Goal: Information Seeking & Learning: Learn about a topic

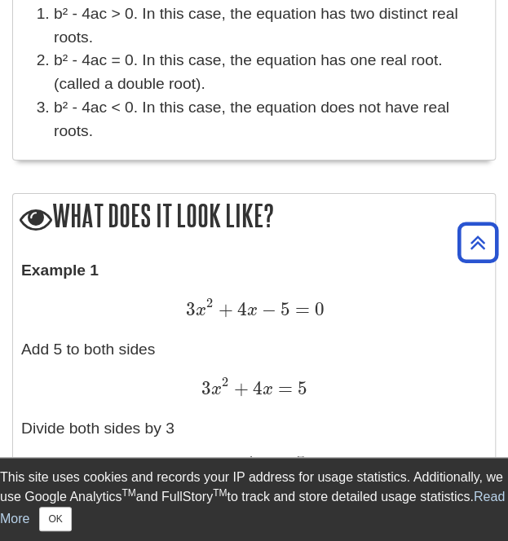
scroll to position [1349, 0]
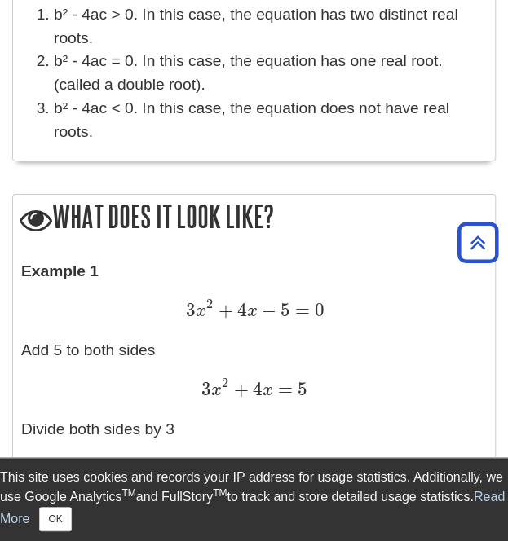
drag, startPoint x: 294, startPoint y: 213, endPoint x: 7, endPoint y: 206, distance: 287.9
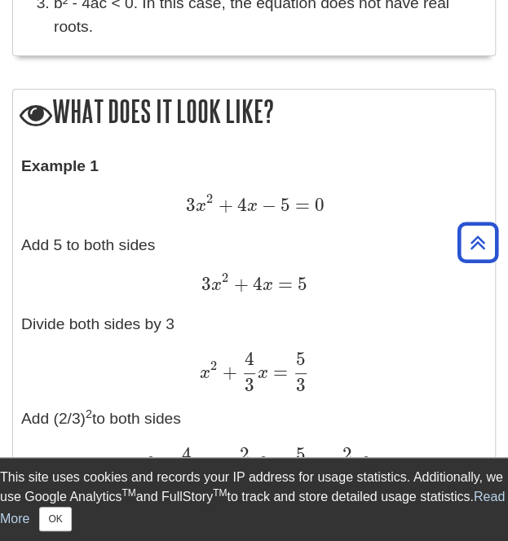
scroll to position [1501, 0]
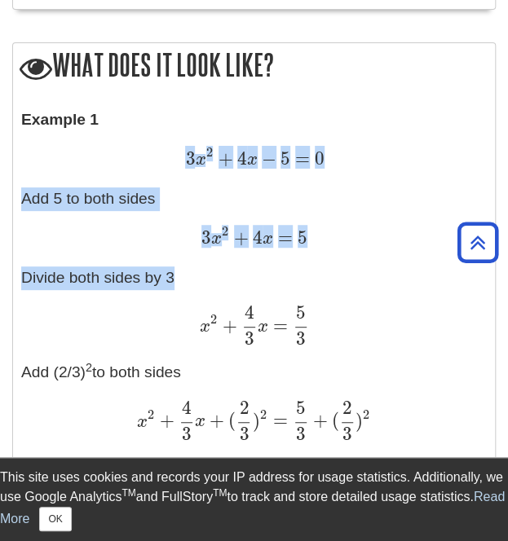
drag, startPoint x: 165, startPoint y: 157, endPoint x: 308, endPoint y: 290, distance: 195.6
click at [308, 290] on p "Example 1 3 x 2 + 4 x − 5 = 0 3 x 2 + 4 x − 5 = 0 Add 5 to both sides 3 x 2 + 4…" at bounding box center [254, 474] width 466 height 732
click at [105, 252] on p "Example 1 3 x 2 + 4 x − 5 = 0 3 x 2 + 4 x − 5 = 0 Add 5 to both sides 3 x 2 + 4…" at bounding box center [254, 474] width 466 height 732
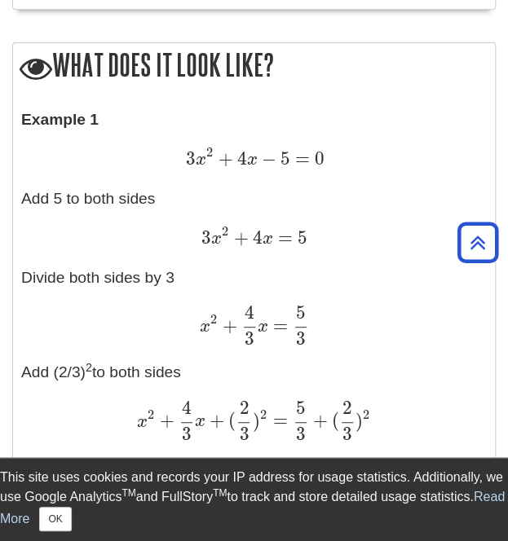
drag, startPoint x: 21, startPoint y: 273, endPoint x: 186, endPoint y: 272, distance: 164.7
click at [186, 272] on p "Example 1 3 x 2 + 4 x − 5 = 0 3 x 2 + 4 x − 5 = 0 Add 5 to both sides 3 x 2 + 4…" at bounding box center [254, 474] width 466 height 732
copy p "Divide both sides by 3"
drag, startPoint x: 197, startPoint y: 369, endPoint x: 25, endPoint y: 352, distance: 172.9
click at [25, 352] on p "Example 1 3 x 2 + 4 x − 5 = 0 3 x 2 + 4 x − 5 = 0 Add 5 to both sides 3 x 2 + 4…" at bounding box center [254, 474] width 466 height 732
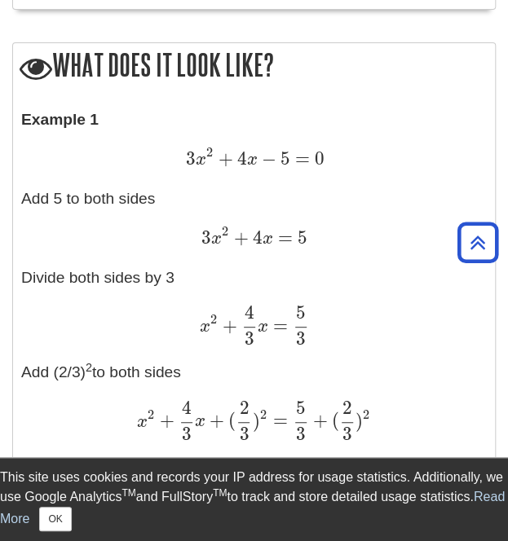
copy p "Add (2/3) 2 to both sides"
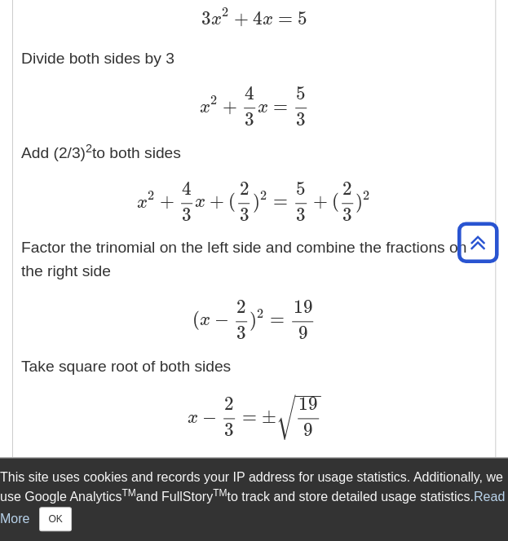
scroll to position [1720, 0]
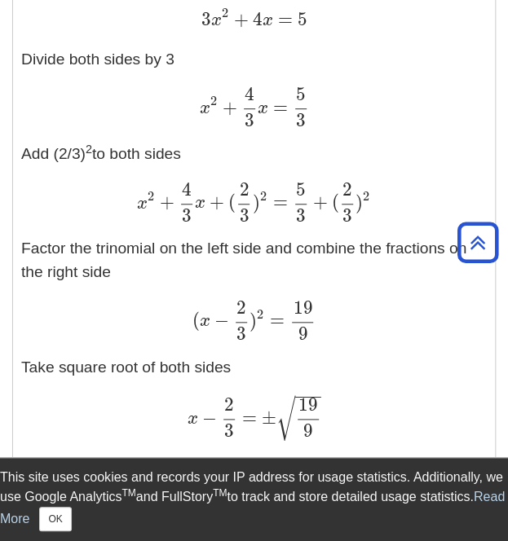
drag, startPoint x: 24, startPoint y: 243, endPoint x: 117, endPoint y: 273, distance: 97.7
click at [117, 273] on p "Example 1 3 x 2 + 4 x − 5 = 0 3 x 2 + 4 x − 5 = 0 Add 5 to both sides 3 x 2 + 4…" at bounding box center [254, 256] width 466 height 732
copy p "Factor the trinomial on the left side and combine the fractions on the right si…"
drag, startPoint x: 241, startPoint y: 363, endPoint x: 23, endPoint y: 366, distance: 218.5
click at [23, 366] on p "Example 1 3 x 2 + 4 x − 5 = 0 3 x 2 + 4 x − 5 = 0 Add 5 to both sides 3 x 2 + 4…" at bounding box center [254, 256] width 466 height 732
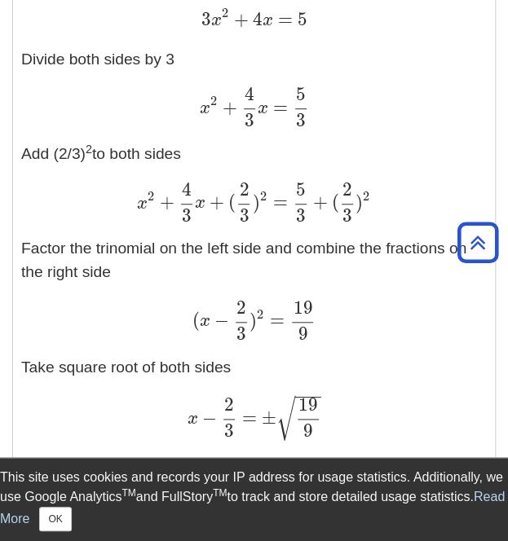
copy p "Take square root of both sides"
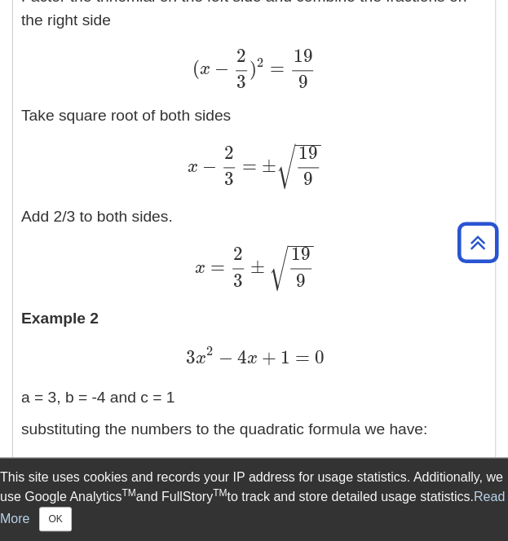
scroll to position [1972, 0]
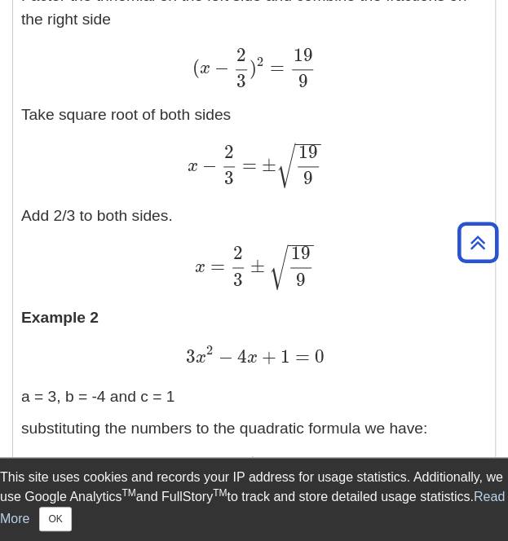
drag, startPoint x: 23, startPoint y: 212, endPoint x: 196, endPoint y: 202, distance: 173.1
click at [196, 202] on p "Example 1 3 x 2 + 4 x − 5 = 0 3 x 2 + 4 x − 5 = 0 Add 5 to both sides 3 x 2 + 4…" at bounding box center [254, 3] width 466 height 732
copy p "Add 2/3 to both sides."
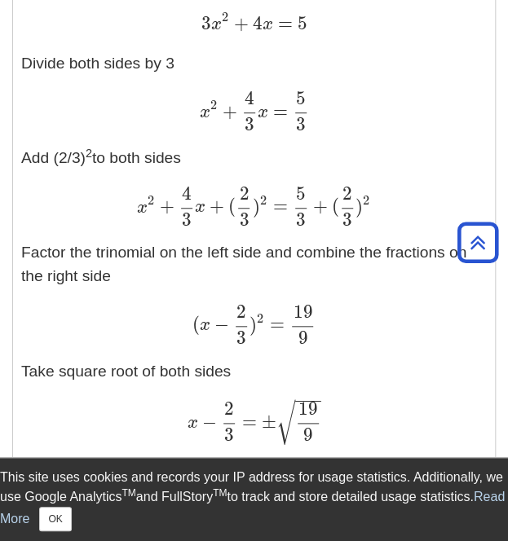
scroll to position [1724, 0]
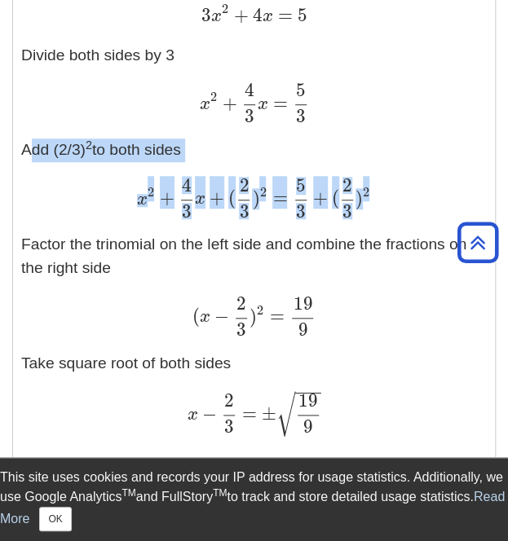
drag, startPoint x: 24, startPoint y: 143, endPoint x: 365, endPoint y: 205, distance: 346.4
click at [365, 205] on p "Example 1 3 x 2 + 4 x − 5 = 0 3 x 2 + 4 x − 5 = 0 Add 5 to both sides 3 x 2 + 4…" at bounding box center [254, 252] width 466 height 732
click at [201, 149] on p "Example 1 3 x 2 + 4 x − 5 = 0 3 x 2 + 4 x − 5 = 0 Add 5 to both sides 3 x 2 + 4…" at bounding box center [254, 252] width 466 height 732
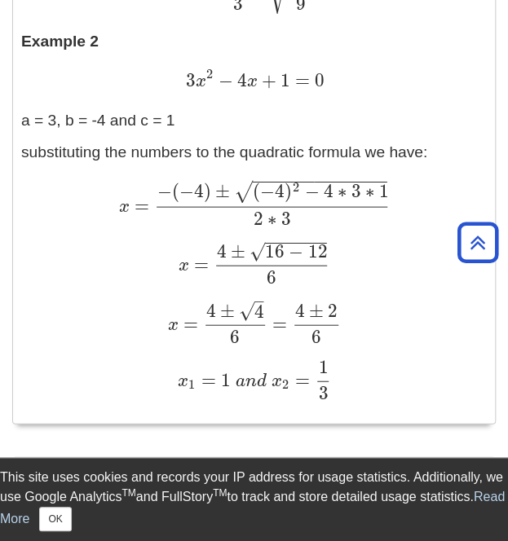
scroll to position [2258, 0]
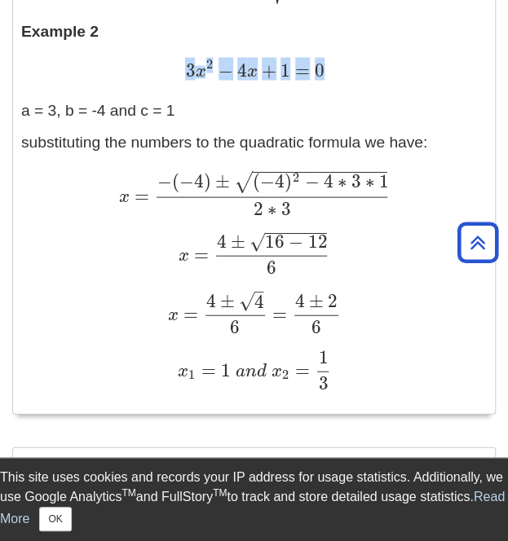
drag, startPoint x: 147, startPoint y: 68, endPoint x: 346, endPoint y: 65, distance: 199.0
click at [346, 65] on div "3 x 2 − 4 x + 1 = 0 3 x 2 − 4 x + 1 = 0" at bounding box center [254, 71] width 466 height 24
copy span "3 x 2 − 4 x + 1 = 0"
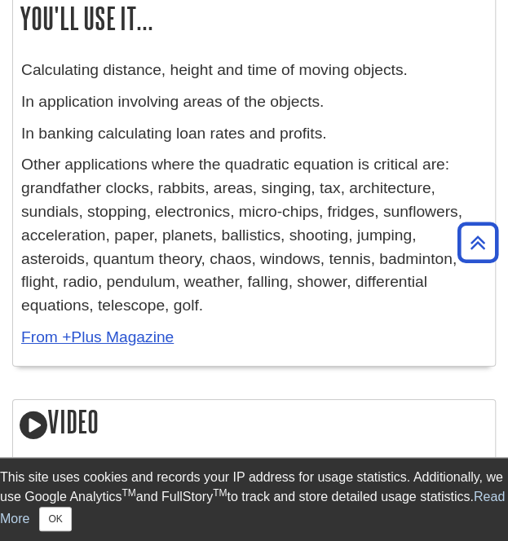
scroll to position [2708, 0]
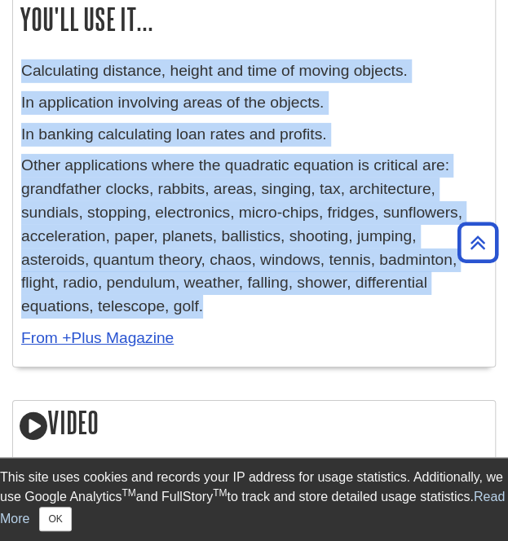
drag, startPoint x: 22, startPoint y: 66, endPoint x: 95, endPoint y: 291, distance: 236.7
click at [95, 291] on div "Calculating distance, height and time of moving objects. In application involvi…" at bounding box center [254, 209] width 466 height 299
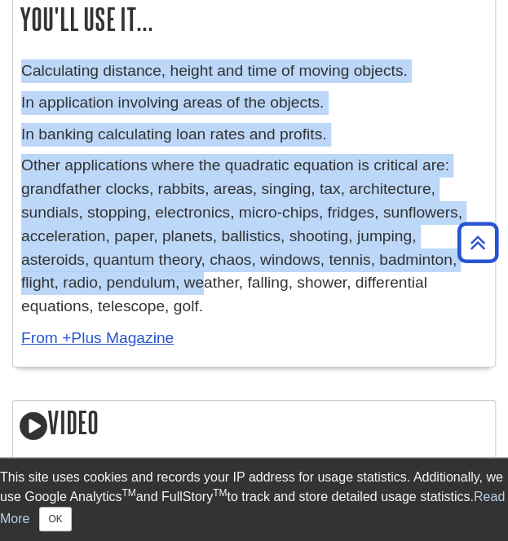
copy div "Calculating distance, height and time of moving objects. In application involvi…"
